Goal: Task Accomplishment & Management: Use online tool/utility

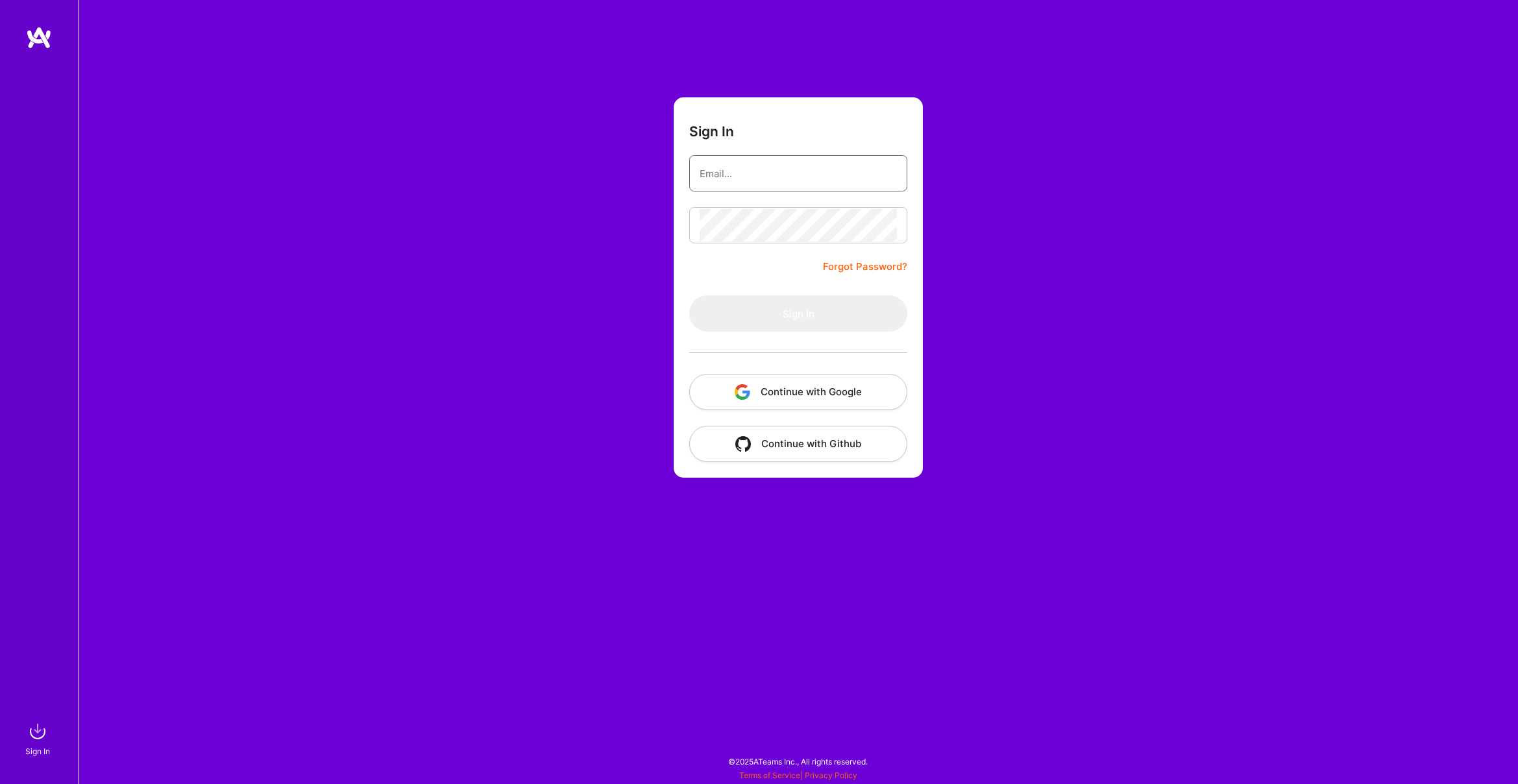
type input "frostriver19@gmail.com"
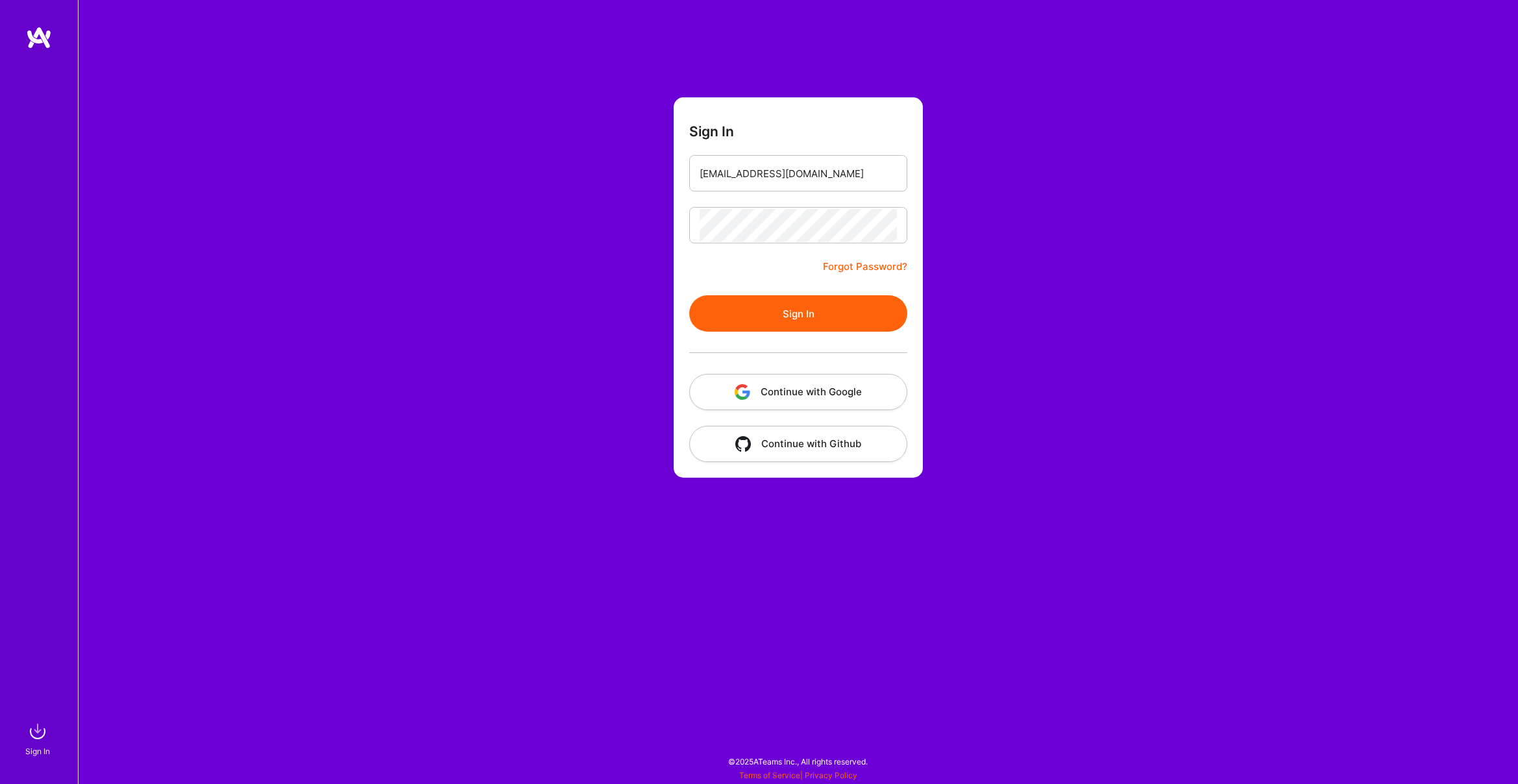
click at [616, 258] on div "Sign In frostriver19@gmail.com Forgot Password? Sign In Continue with Google Co…" at bounding box center [798, 392] width 1441 height 784
click at [745, 309] on button "Sign In" at bounding box center [799, 314] width 218 height 37
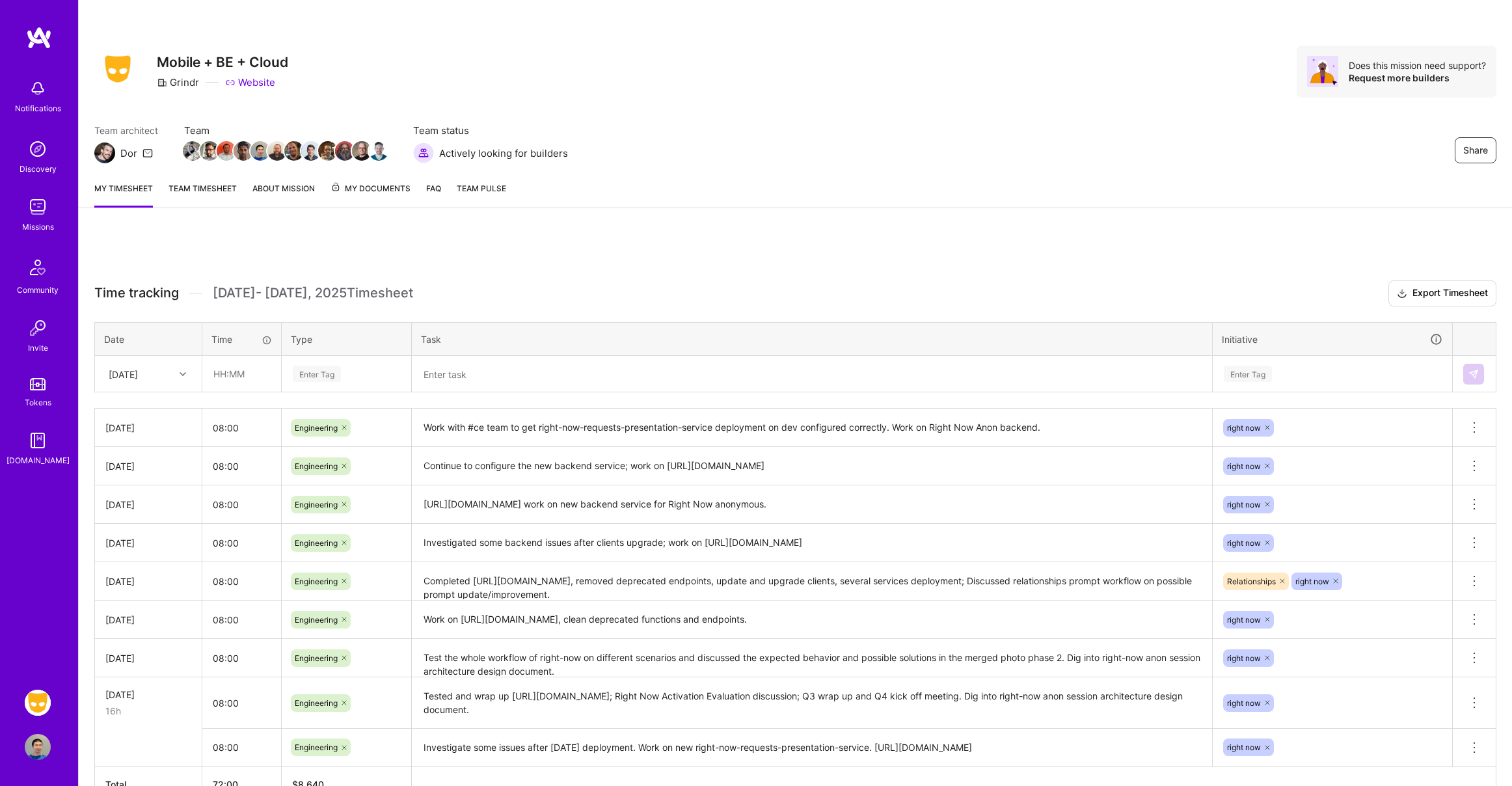
click at [374, 191] on span "My Documents" at bounding box center [370, 188] width 80 height 14
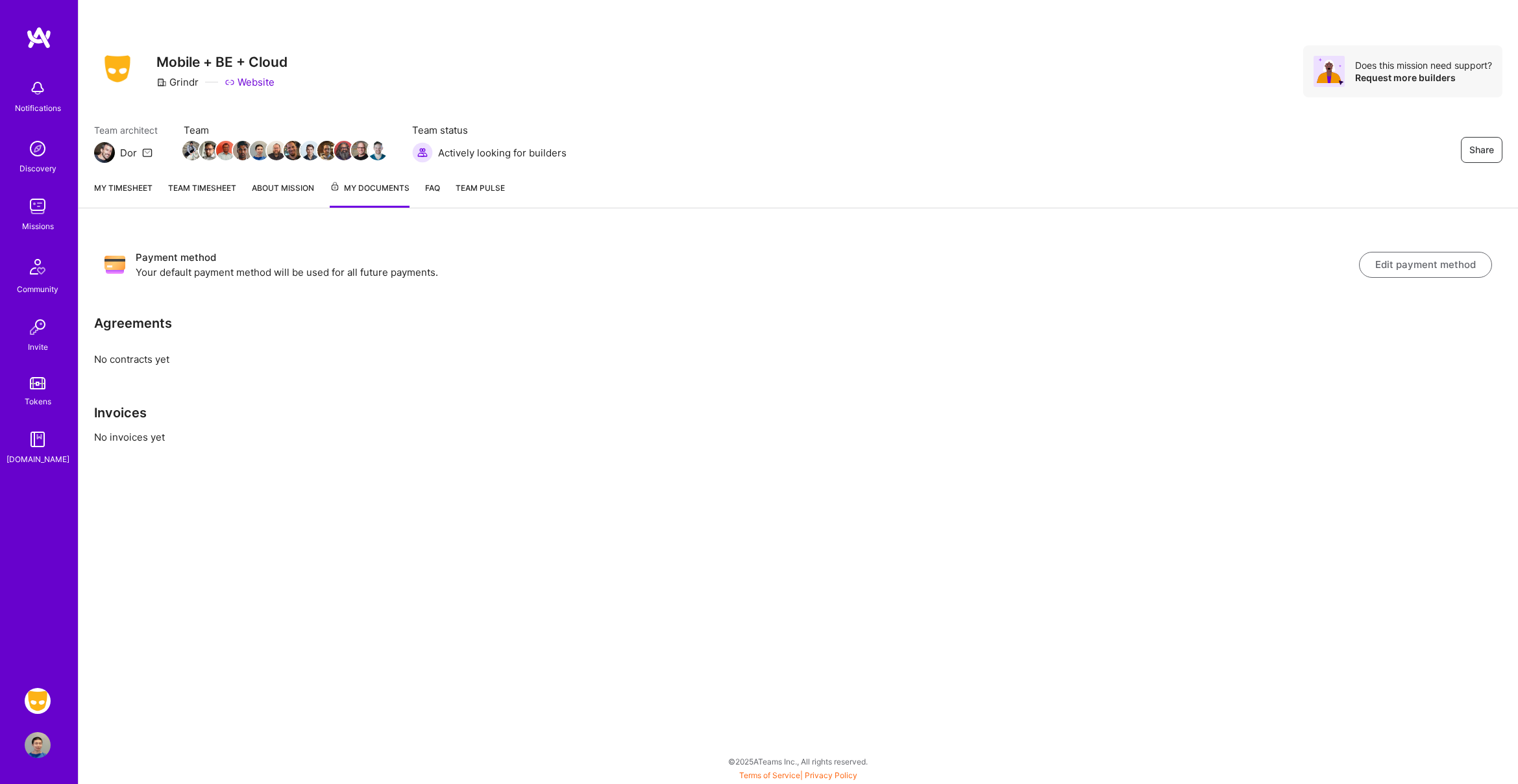
click at [440, 187] on link "FAQ" at bounding box center [432, 193] width 15 height 26
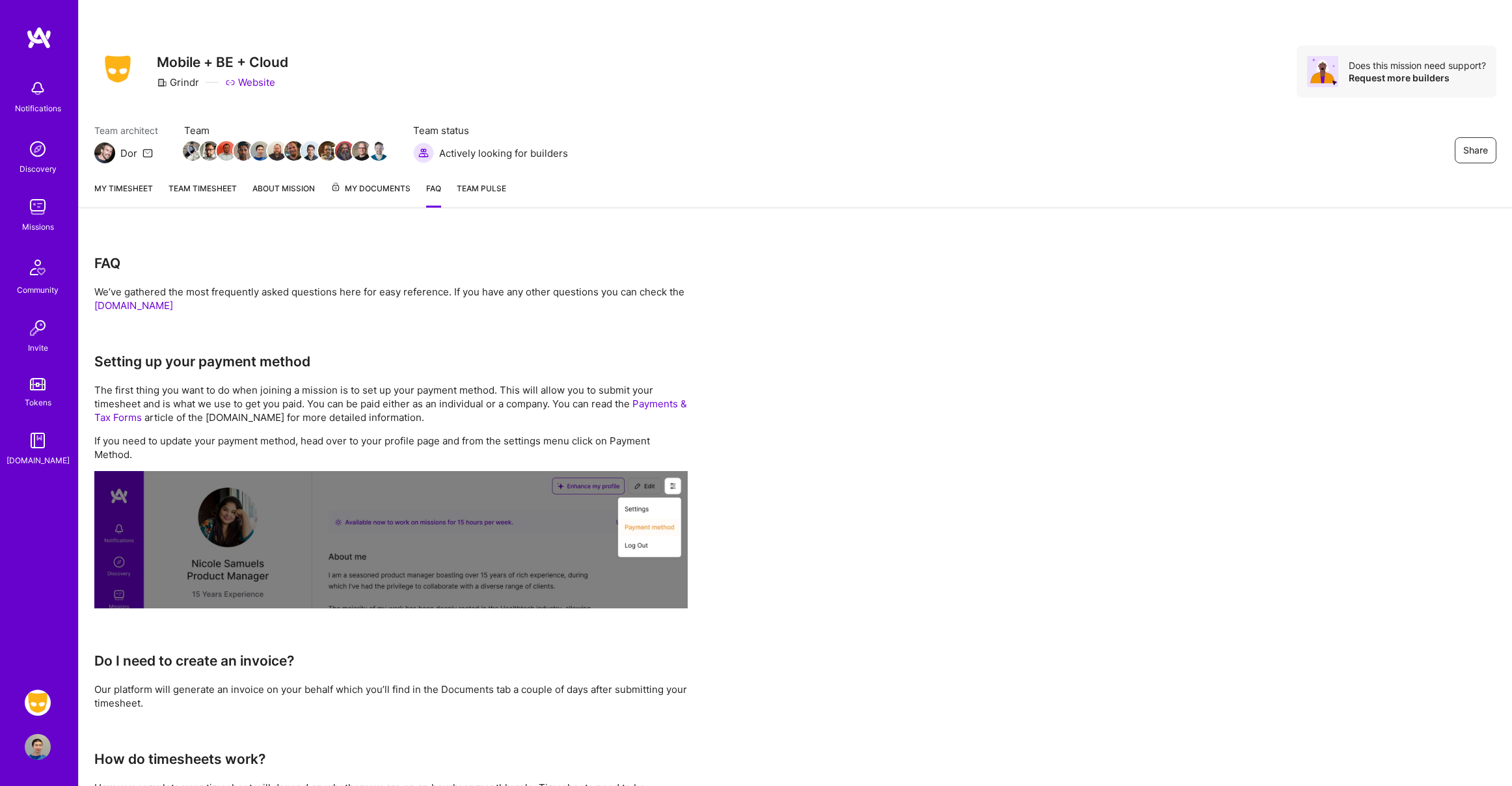
click at [470, 195] on link "Team Pulse" at bounding box center [481, 194] width 49 height 26
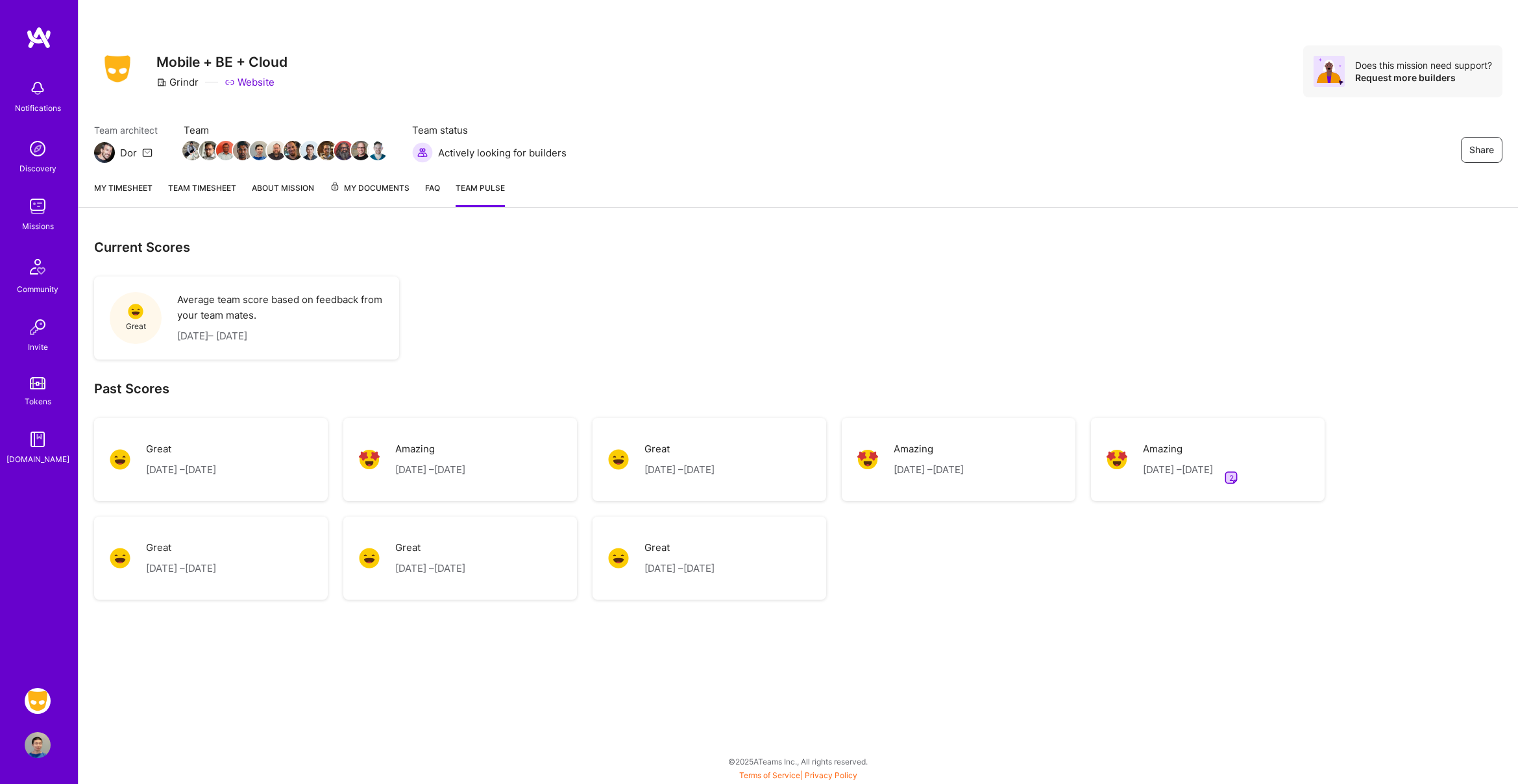
click at [107, 193] on link "My timesheet" at bounding box center [123, 193] width 58 height 26
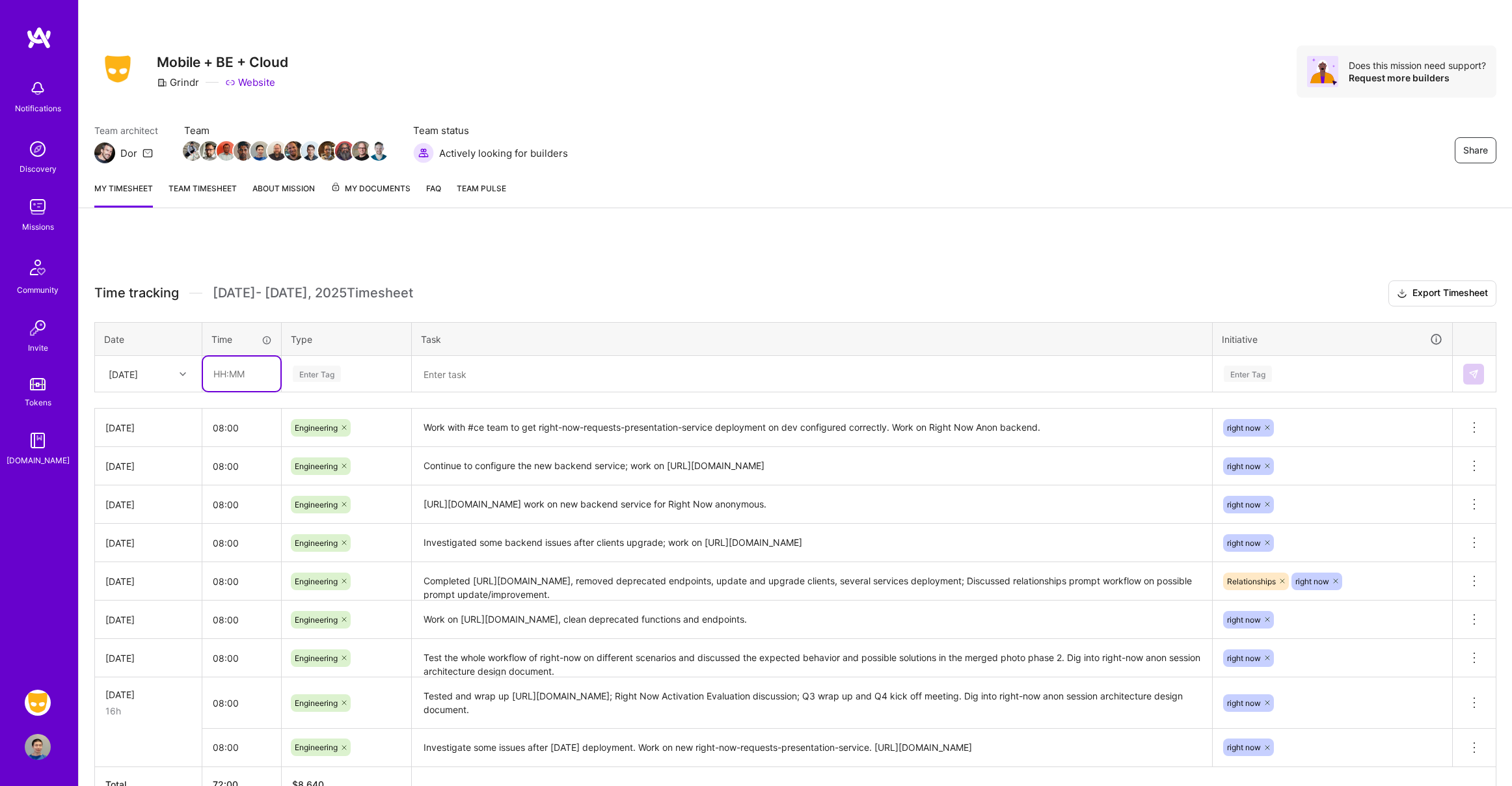
click at [238, 381] on input "text" at bounding box center [241, 373] width 77 height 34
type input "08:00"
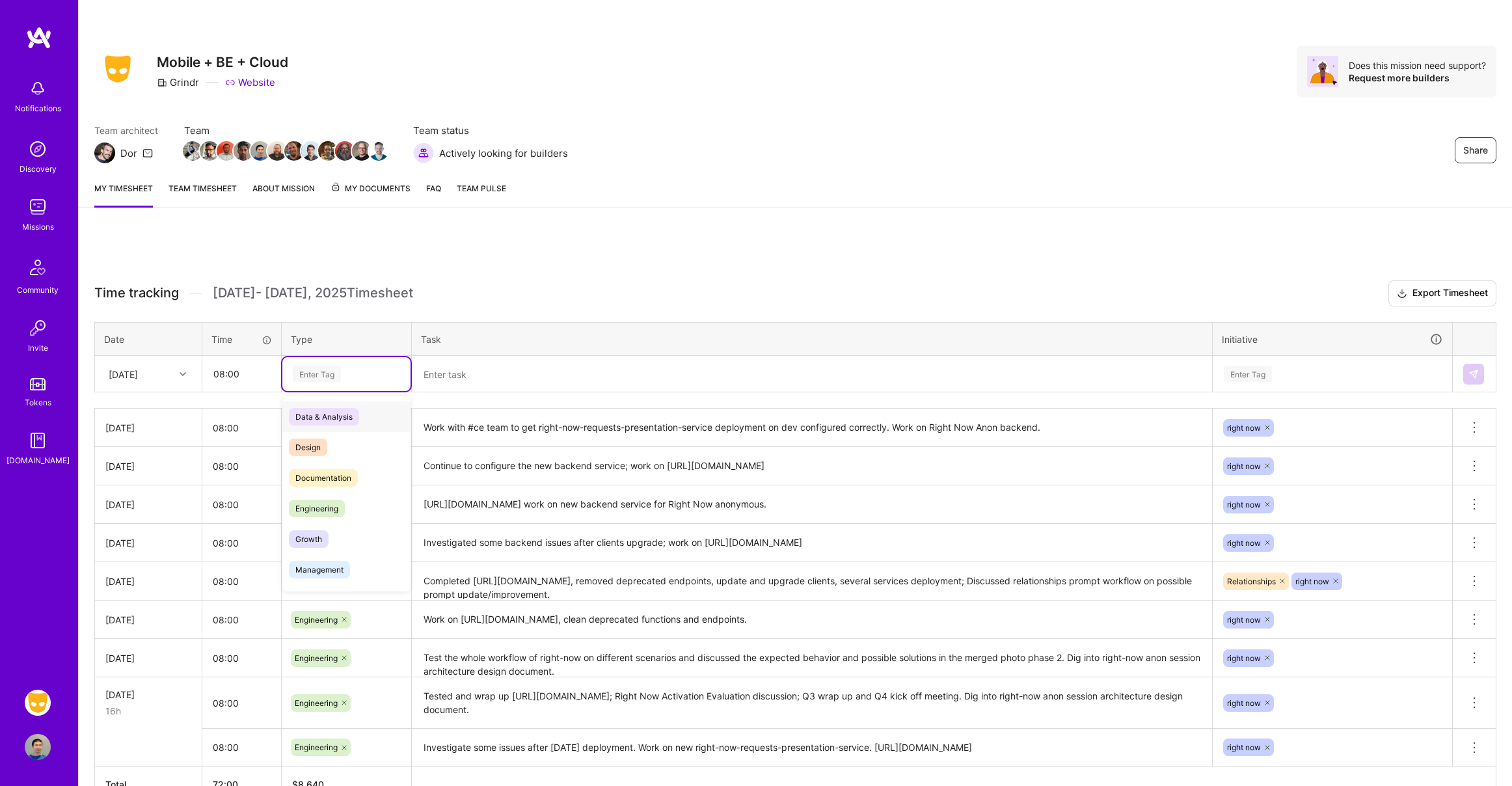
click at [372, 374] on div "Enter Tag" at bounding box center [346, 373] width 110 height 16
click at [351, 504] on div "Engineering" at bounding box center [346, 508] width 129 height 30
click at [564, 373] on textarea at bounding box center [812, 373] width 798 height 34
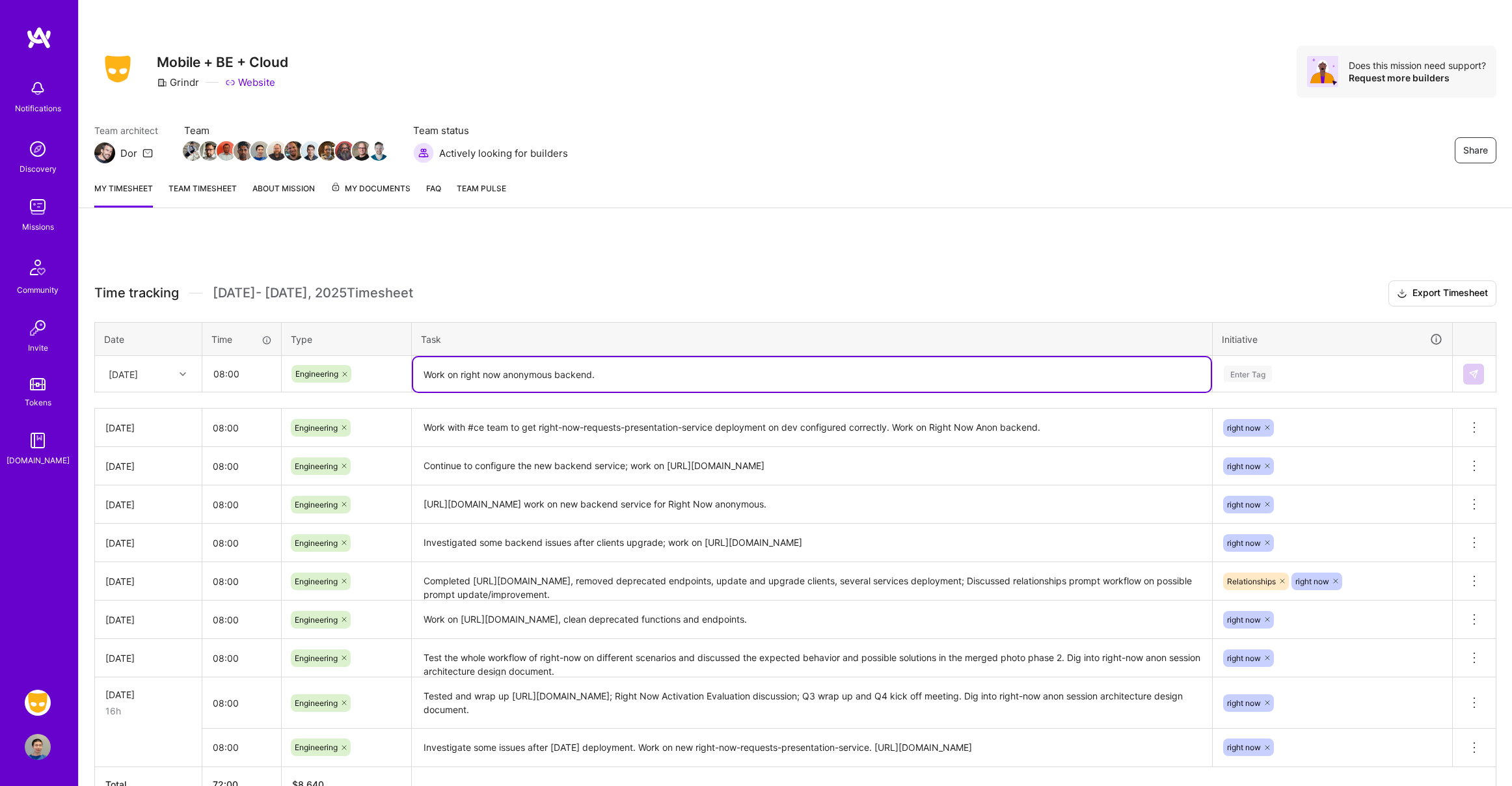
type textarea "Work on right now anonymous backend."
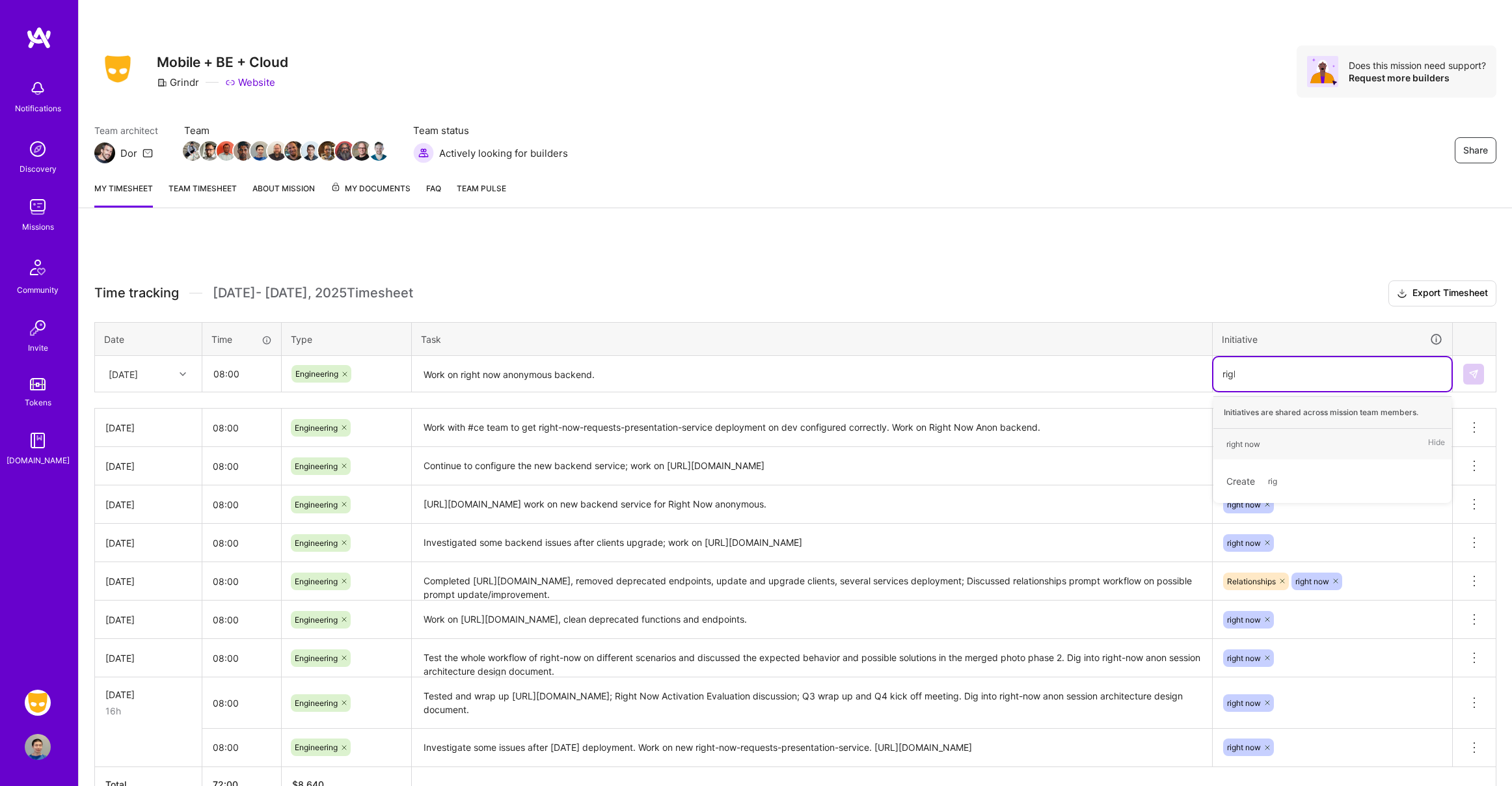
type input "right"
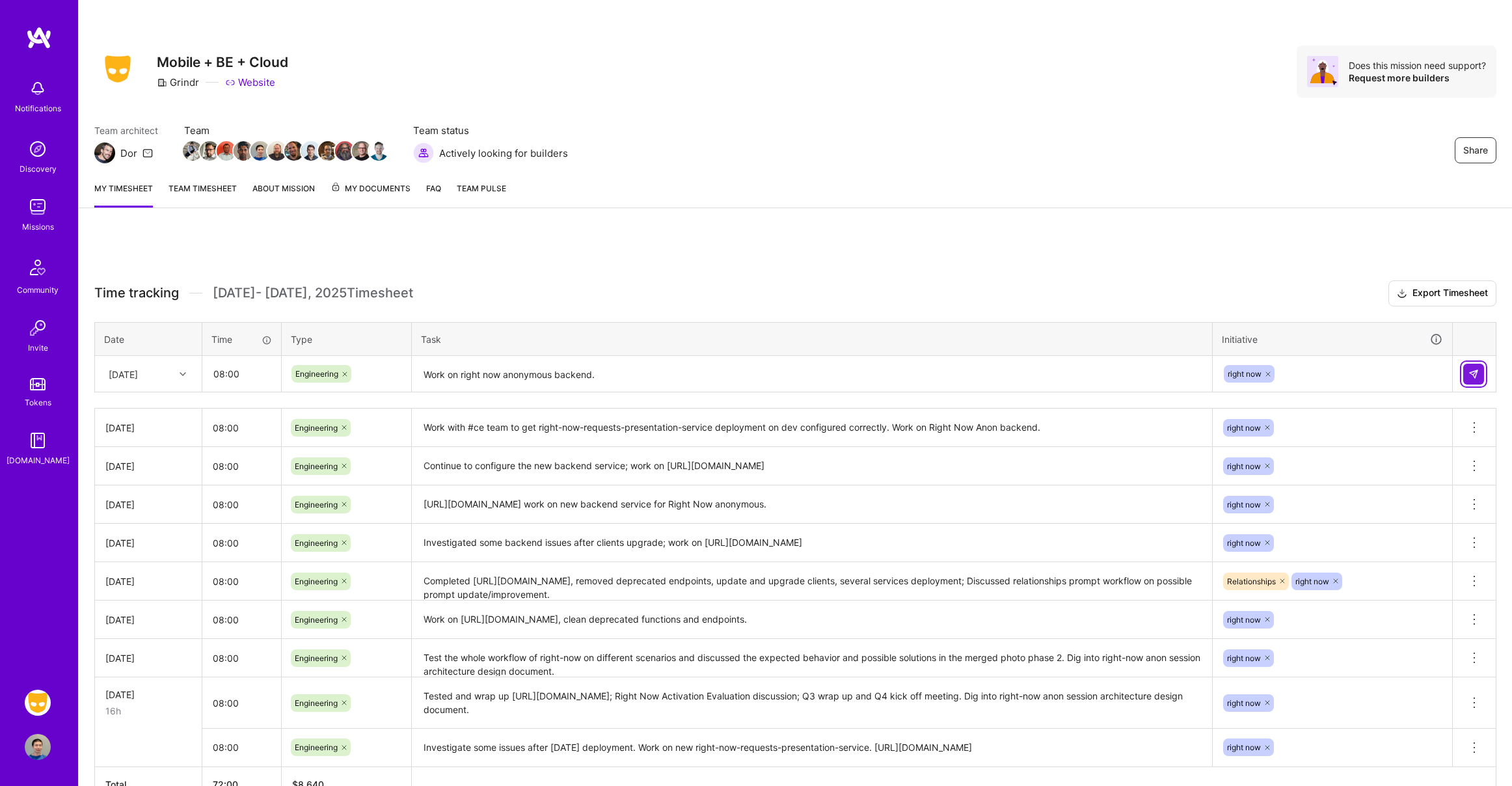
click at [1466, 375] on button at bounding box center [1474, 374] width 21 height 21
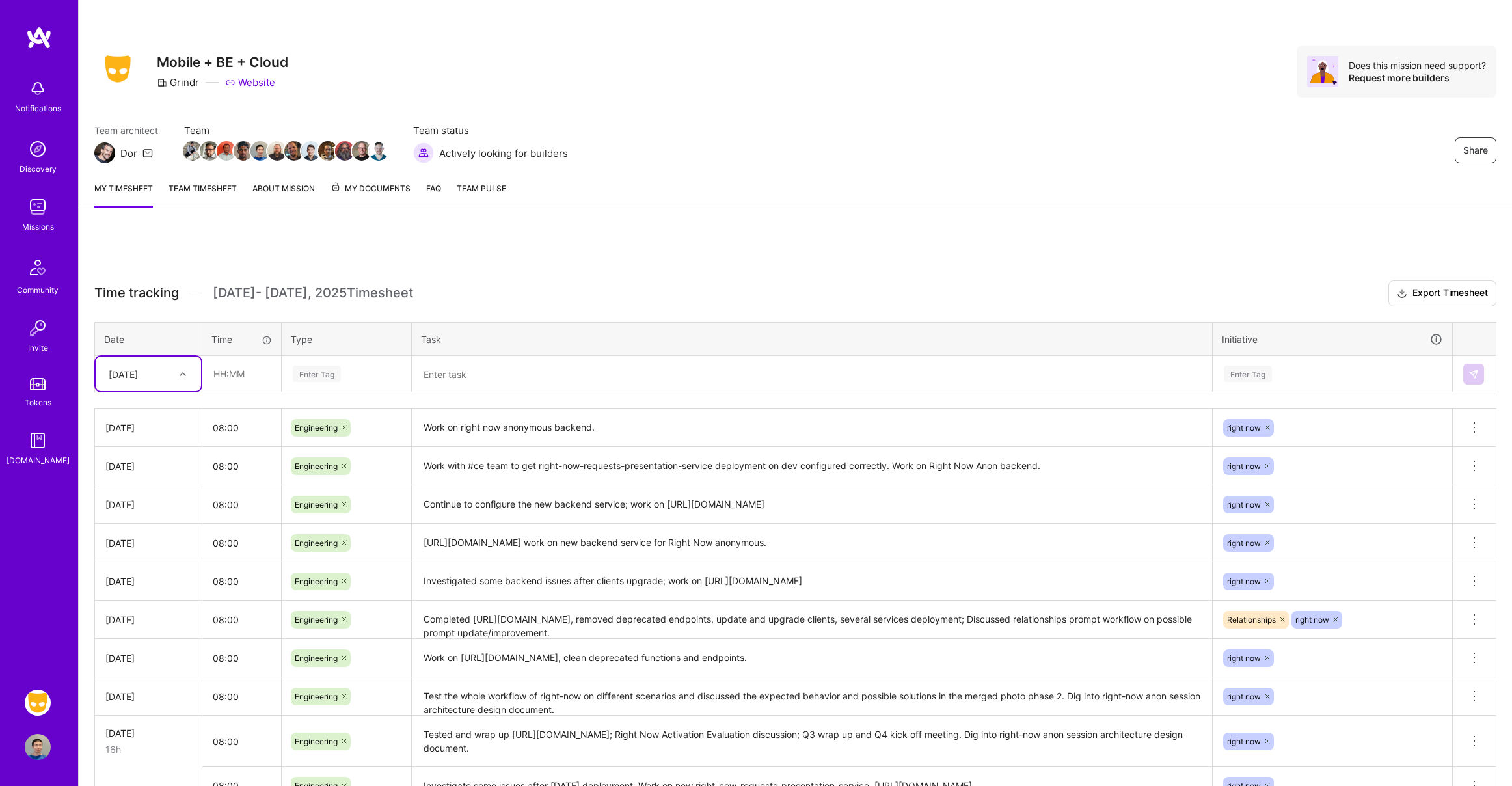
click at [1039, 276] on div "Time tracking Oct 1 - Oct 15 , 2025 Timesheet Export Timesheet Date Time Type T…" at bounding box center [796, 563] width 1434 height 681
click at [193, 192] on link "Team timesheet" at bounding box center [203, 194] width 69 height 26
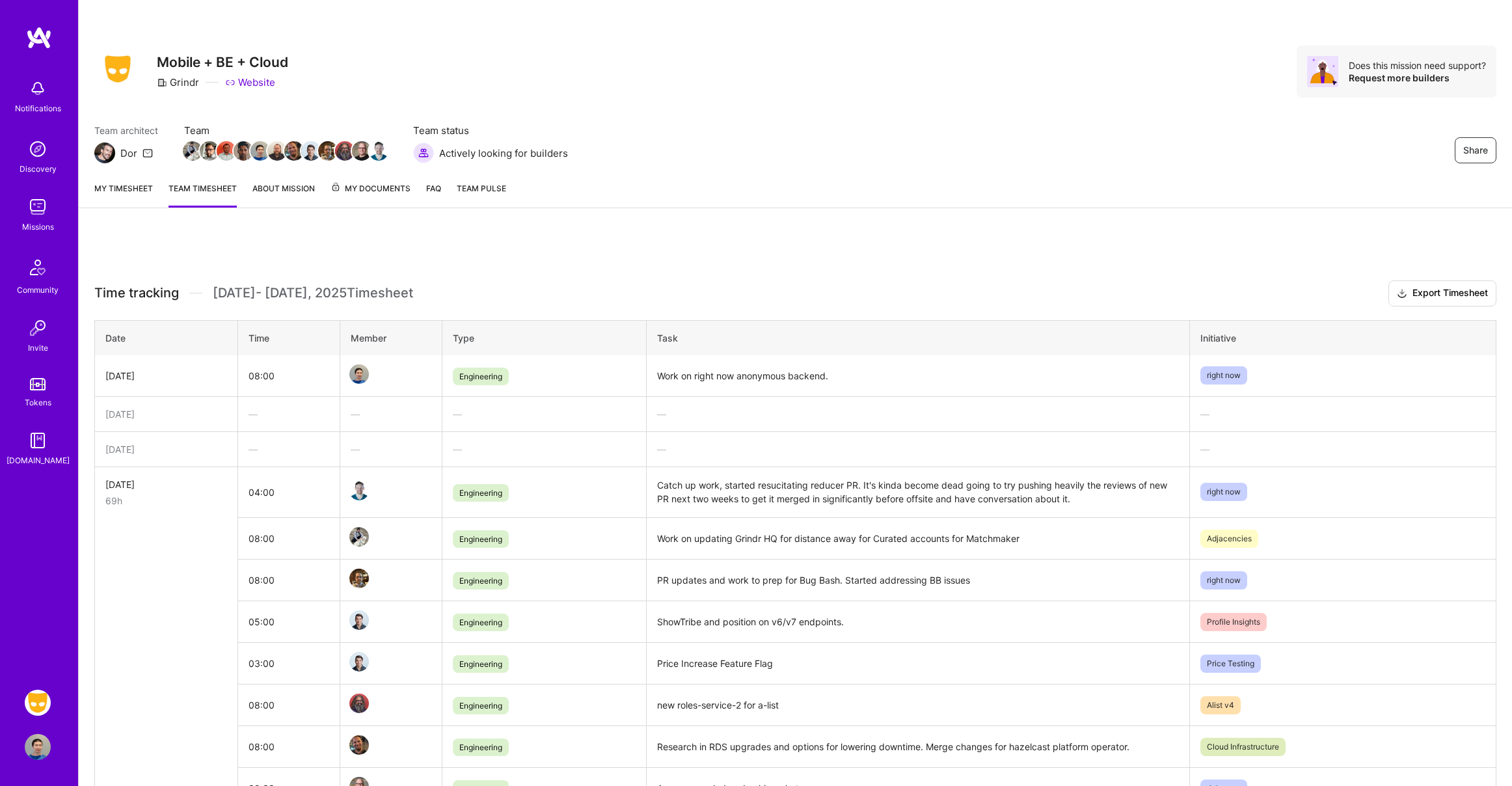
click at [117, 196] on link "My timesheet" at bounding box center [123, 194] width 58 height 26
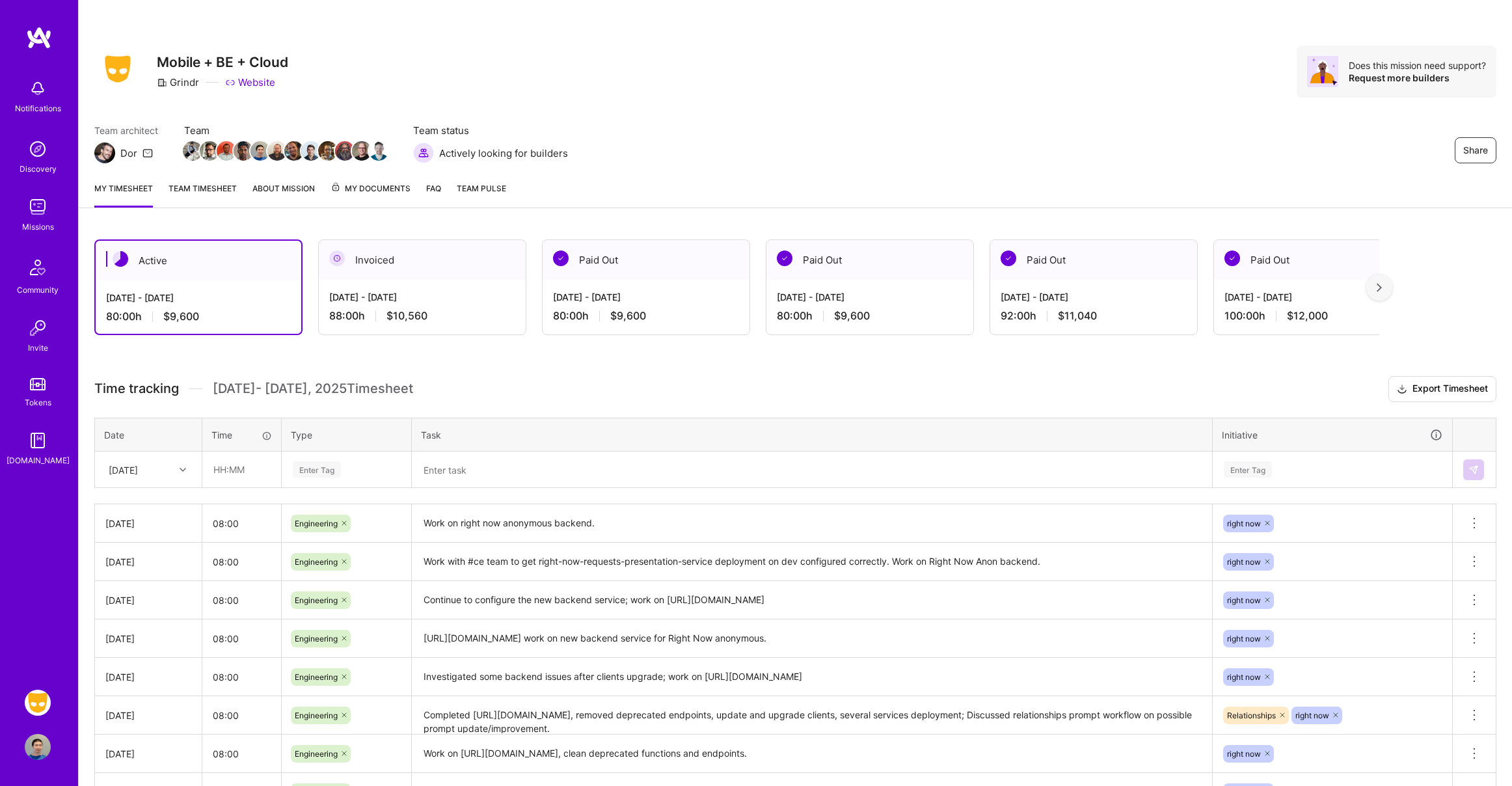
click at [209, 194] on link "Team timesheet" at bounding box center [203, 194] width 69 height 26
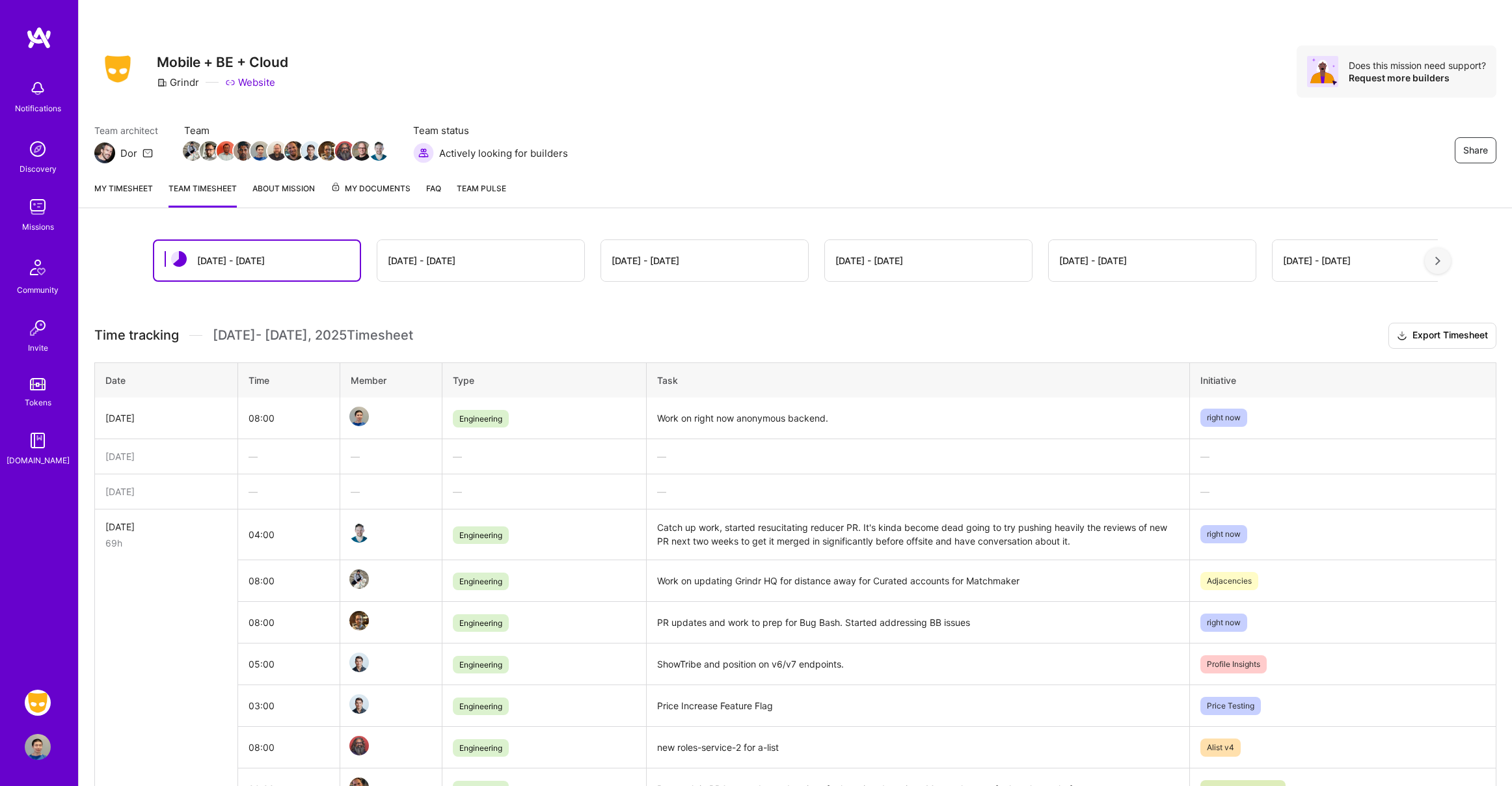
click at [129, 192] on link "My timesheet" at bounding box center [123, 194] width 58 height 26
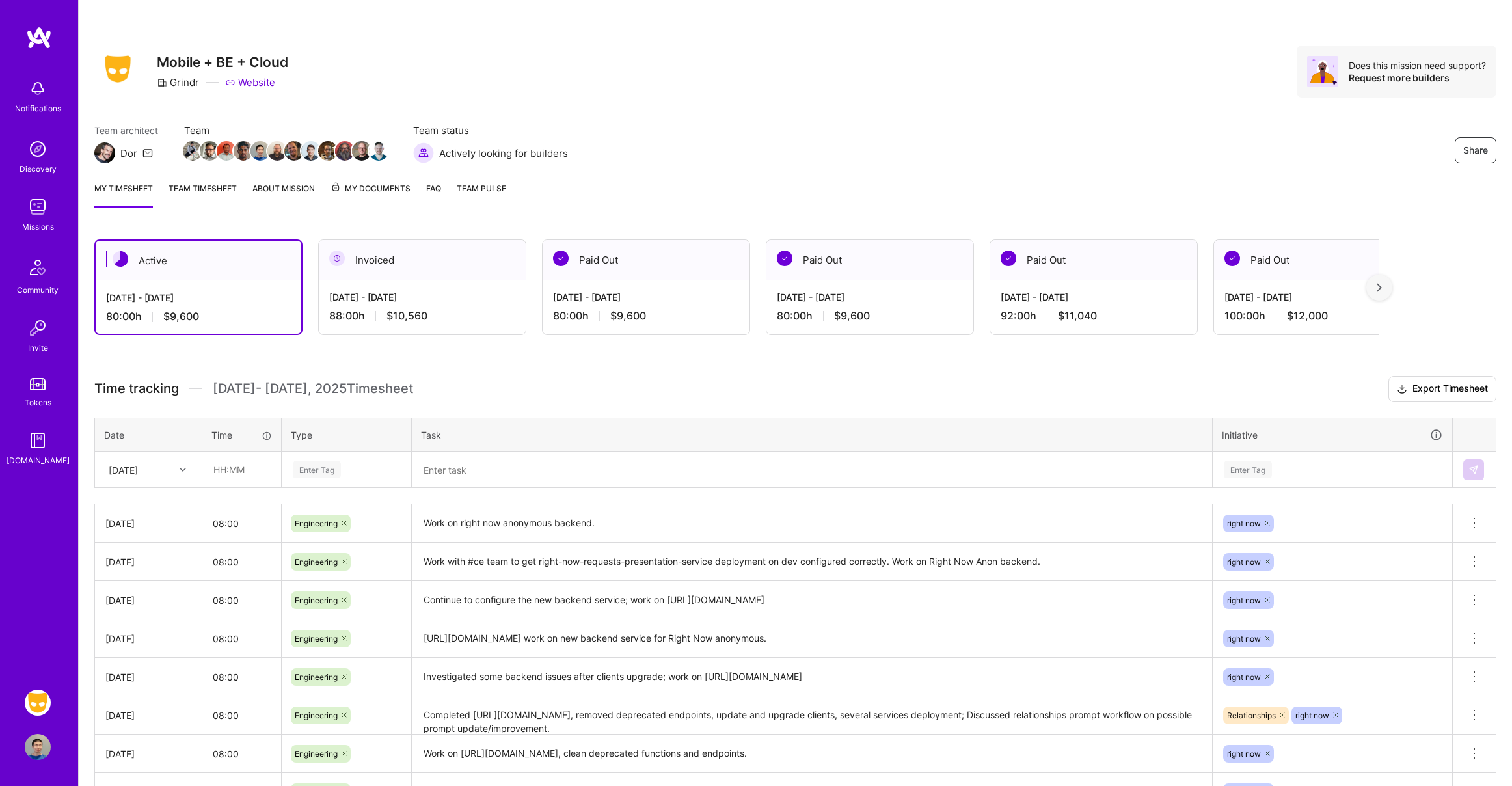
click at [213, 189] on link "Team timesheet" at bounding box center [203, 194] width 69 height 26
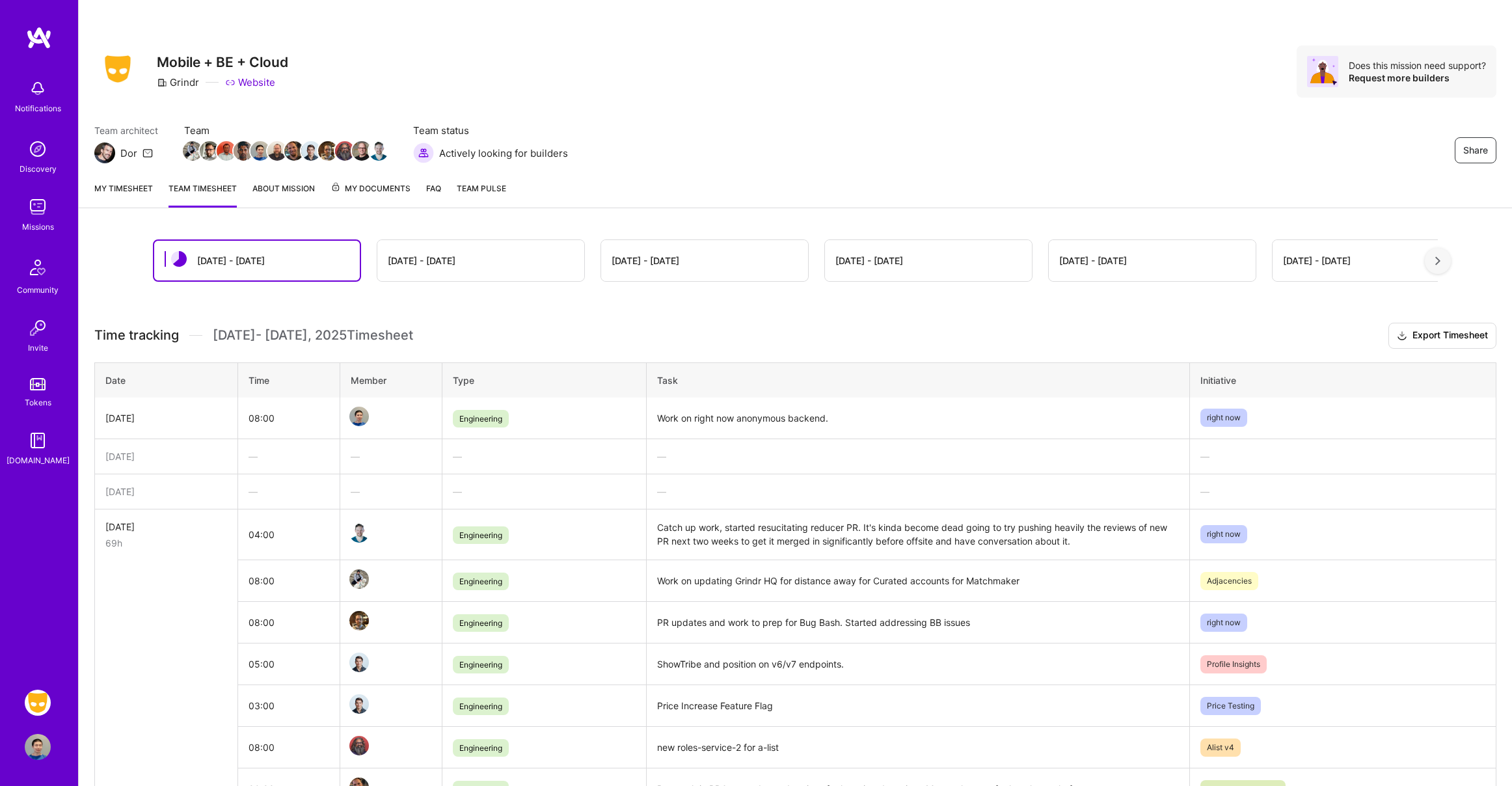
click at [129, 188] on link "My timesheet" at bounding box center [123, 194] width 58 height 26
